Goal: Manage account settings

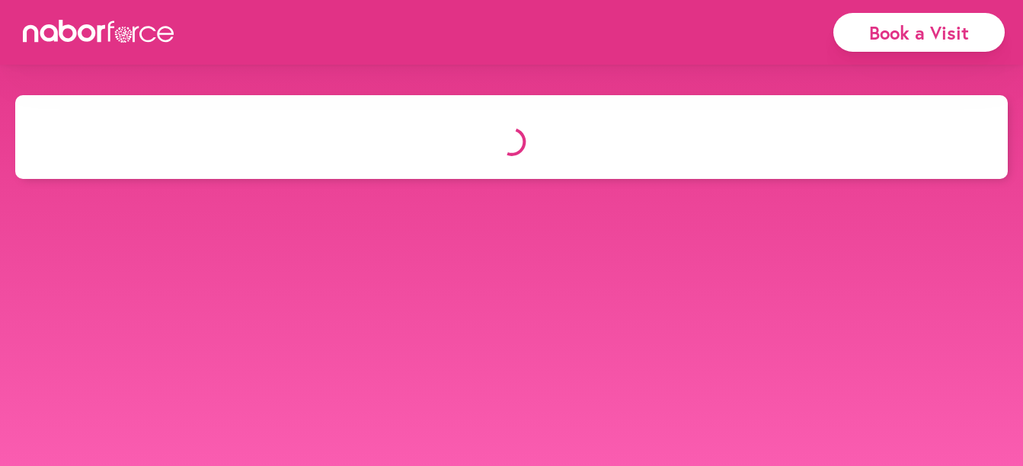
select select "*"
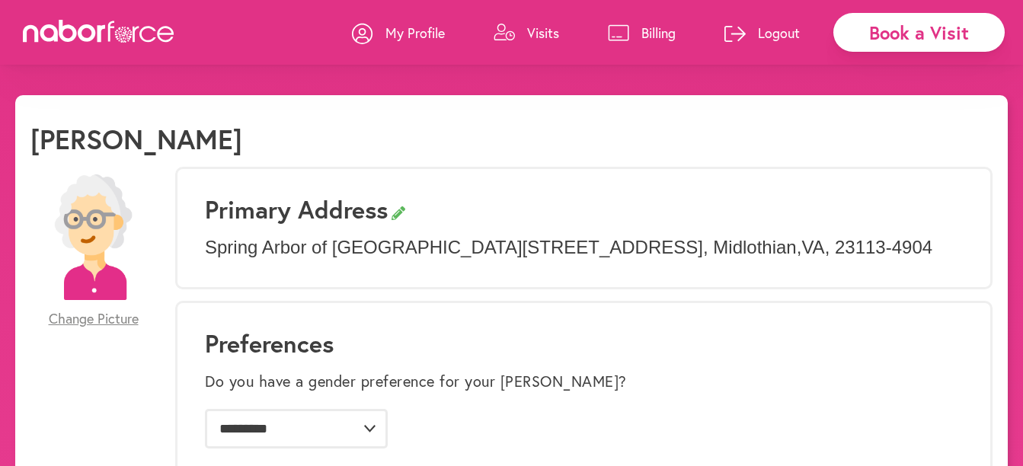
click at [647, 30] on p "Billing" at bounding box center [659, 33] width 34 height 18
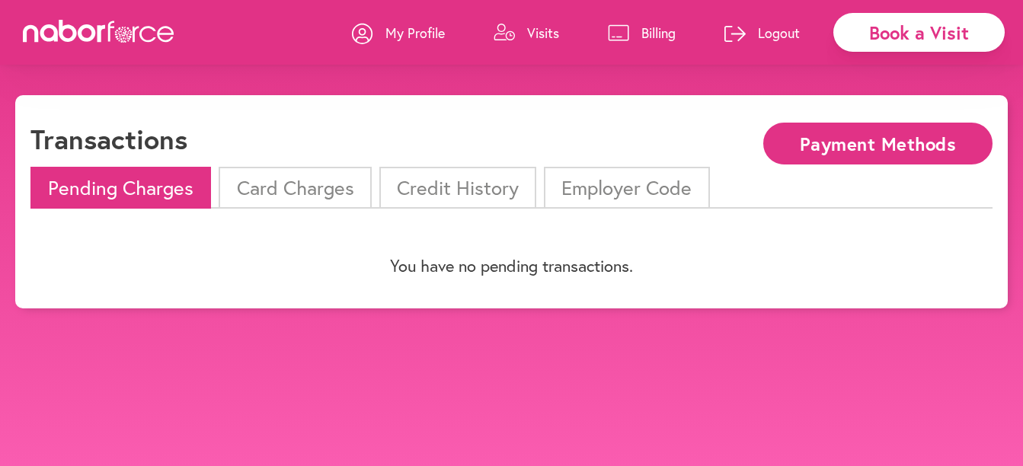
click at [310, 187] on li "Card Charges" at bounding box center [295, 188] width 152 height 42
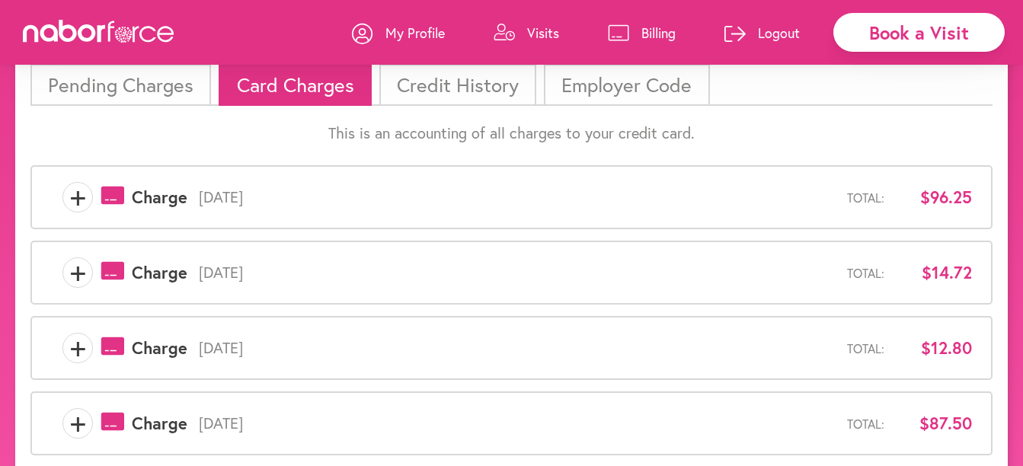
scroll to position [76, 0]
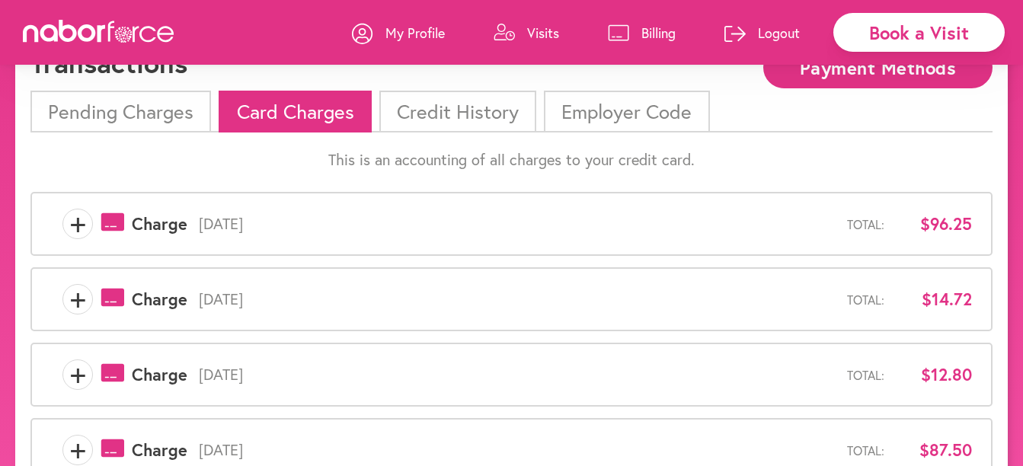
click at [79, 303] on span "+" at bounding box center [77, 299] width 29 height 30
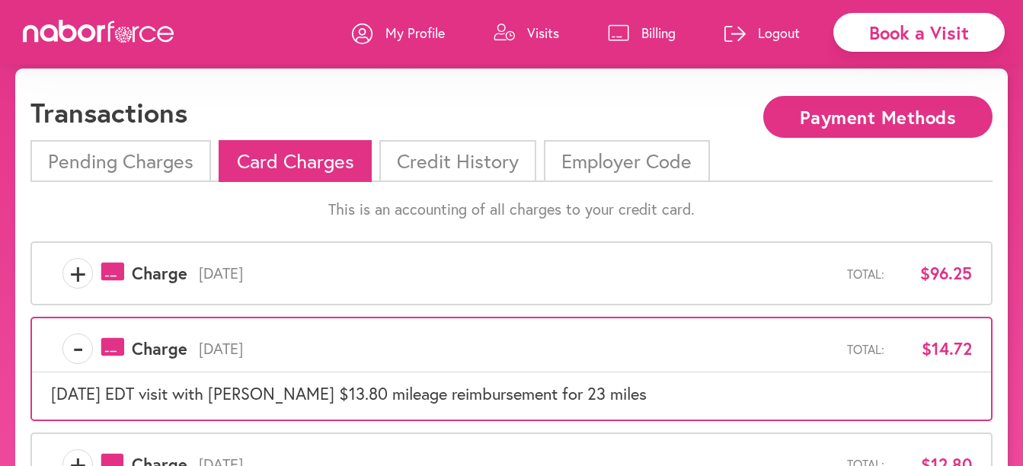
scroll to position [0, 0]
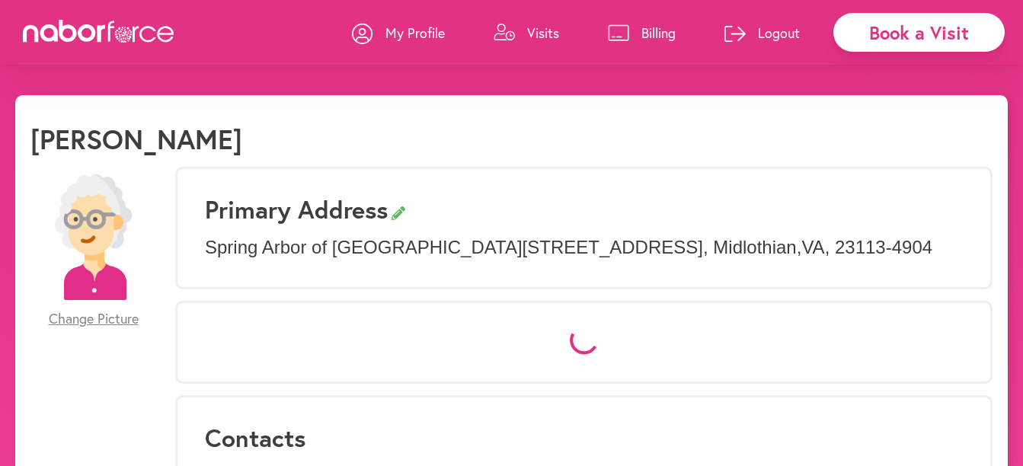
select select "*"
